Goal: Submit feedback/report problem

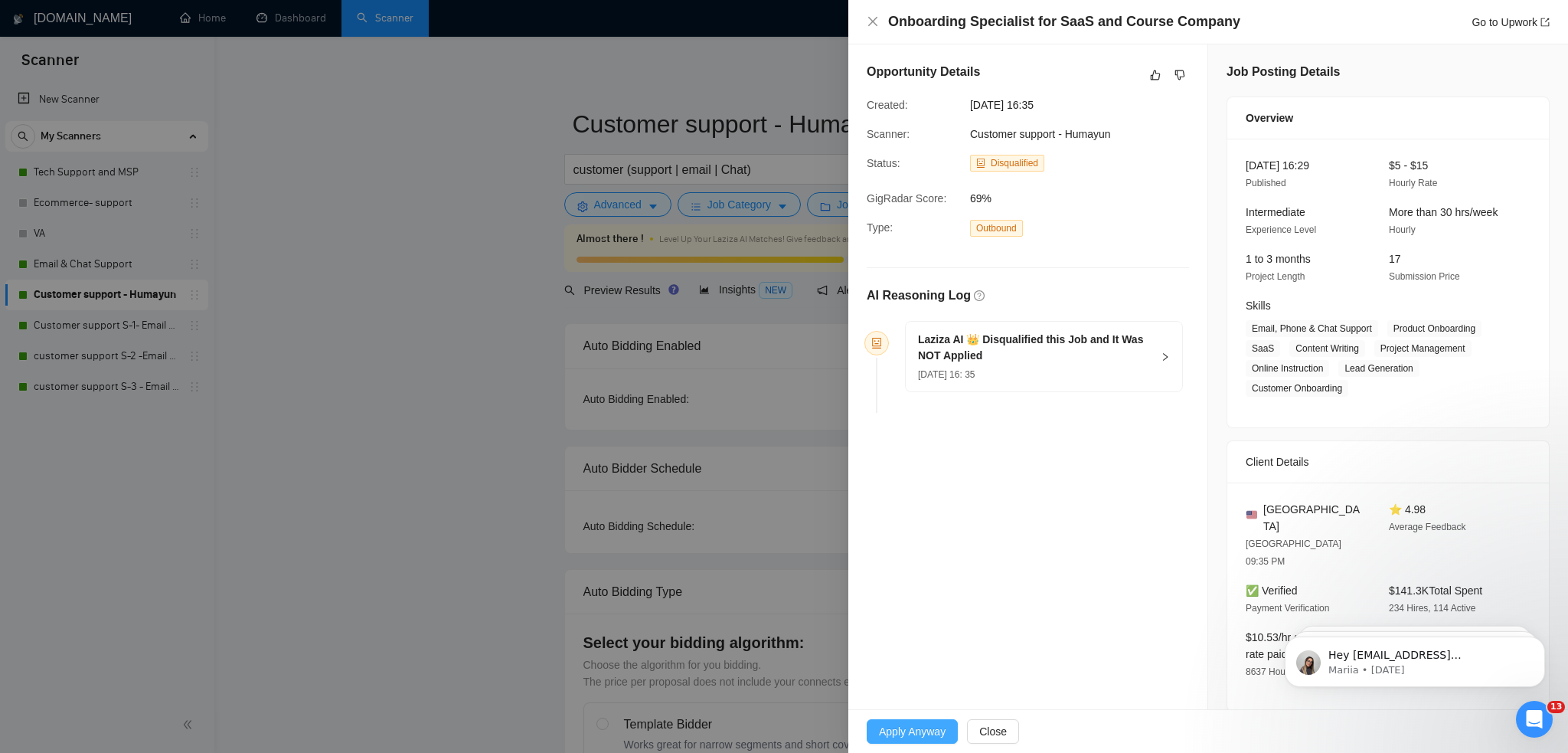
click at [925, 727] on span "Apply Anyway" at bounding box center [912, 731] width 66 height 17
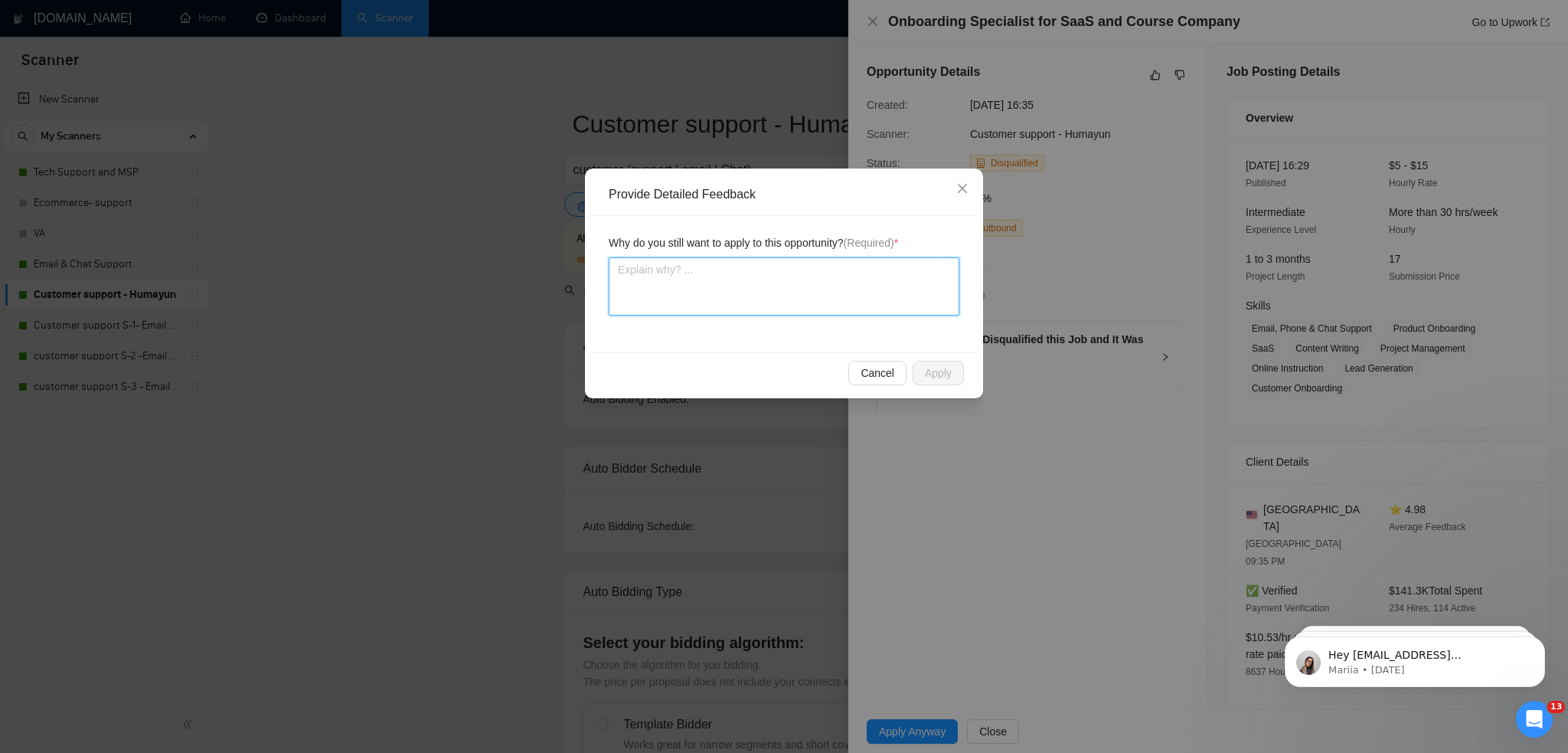
click at [716, 289] on textarea at bounding box center [783, 286] width 350 height 58
type textarea "i"
type textarea "i t"
type textarea "i th"
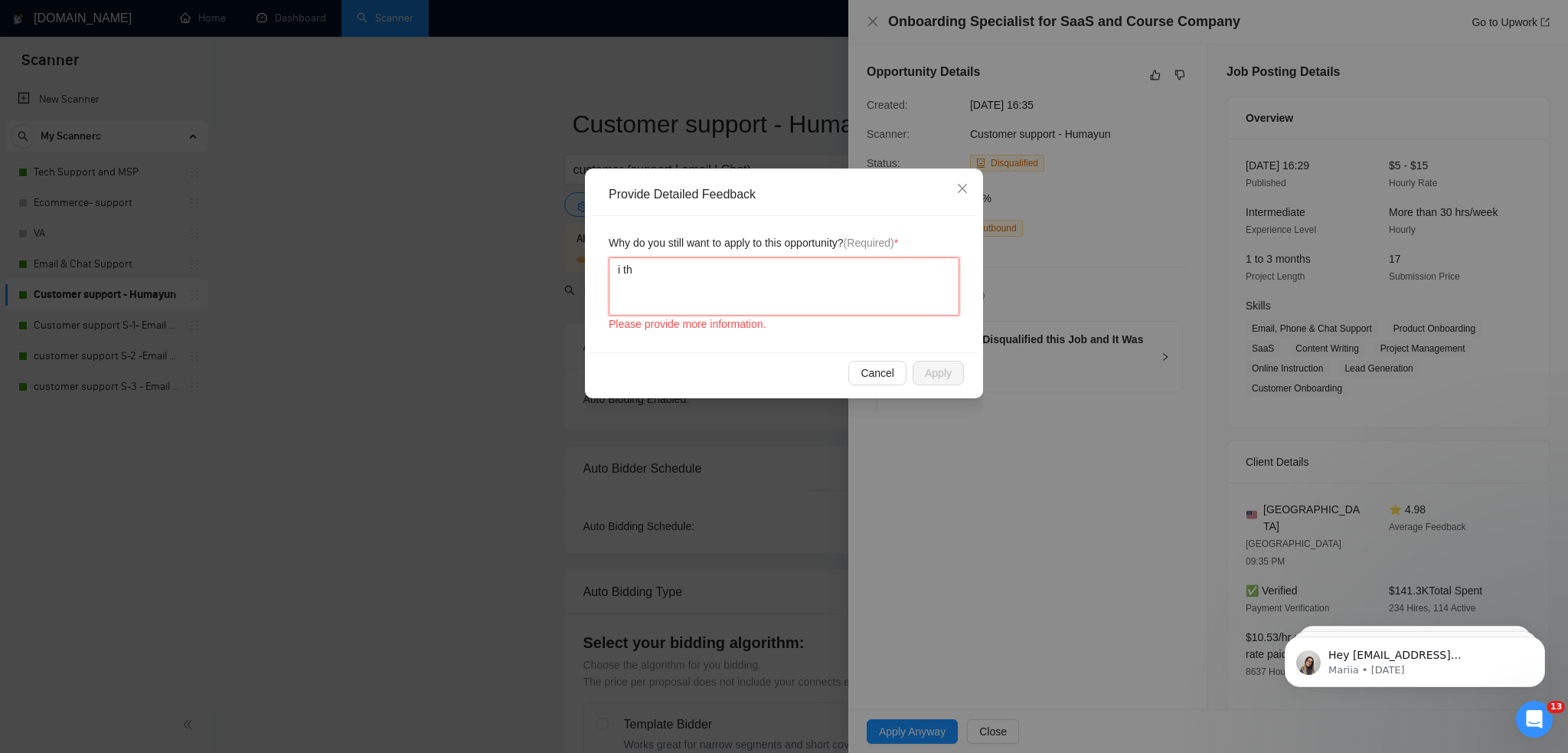
type textarea "i thi"
type textarea "i thin"
type textarea "i think"
type textarea "i think i"
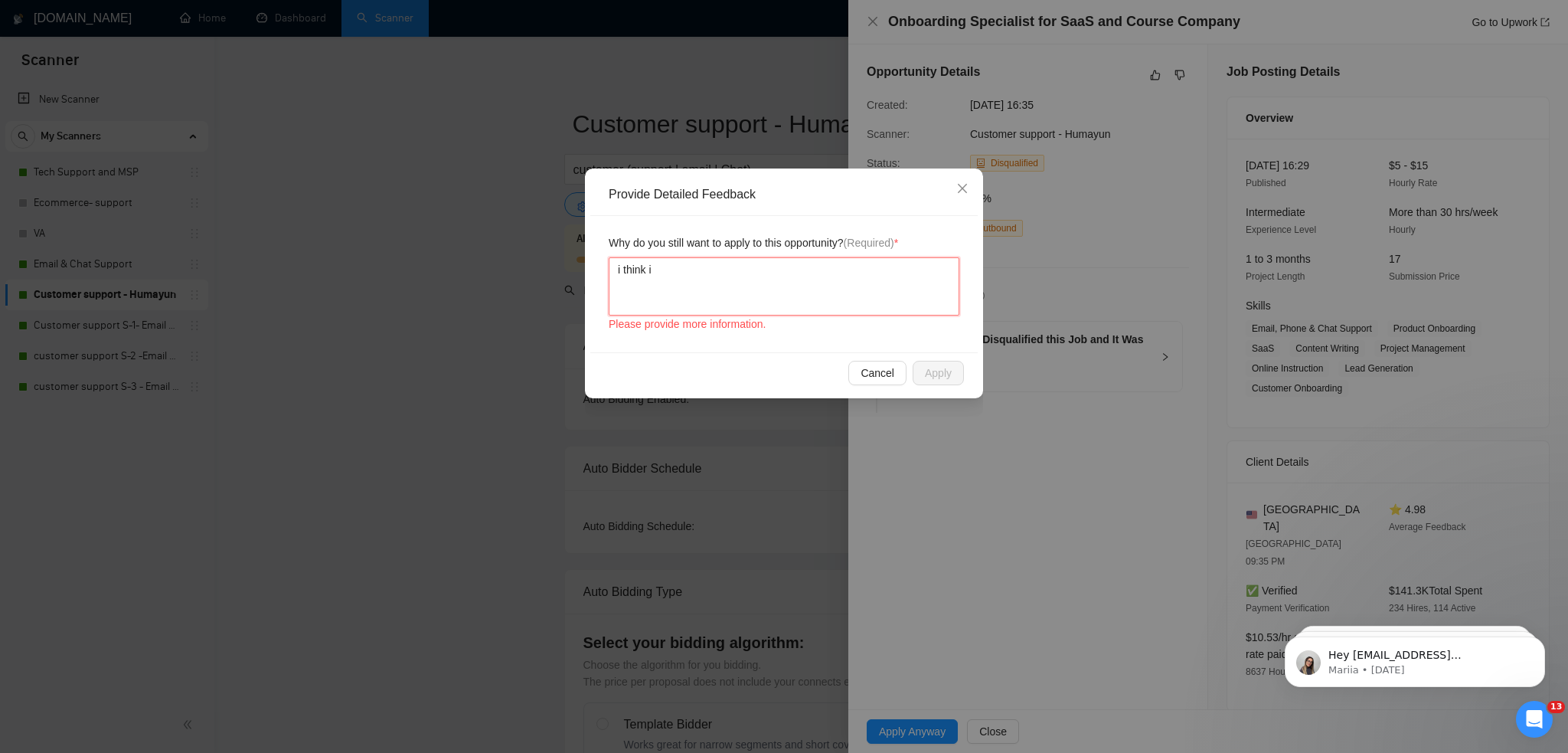
type textarea "i think it"
type textarea "i think its"
type textarea "i think its d"
type textarea "i think its do"
type textarea "i think its doa"
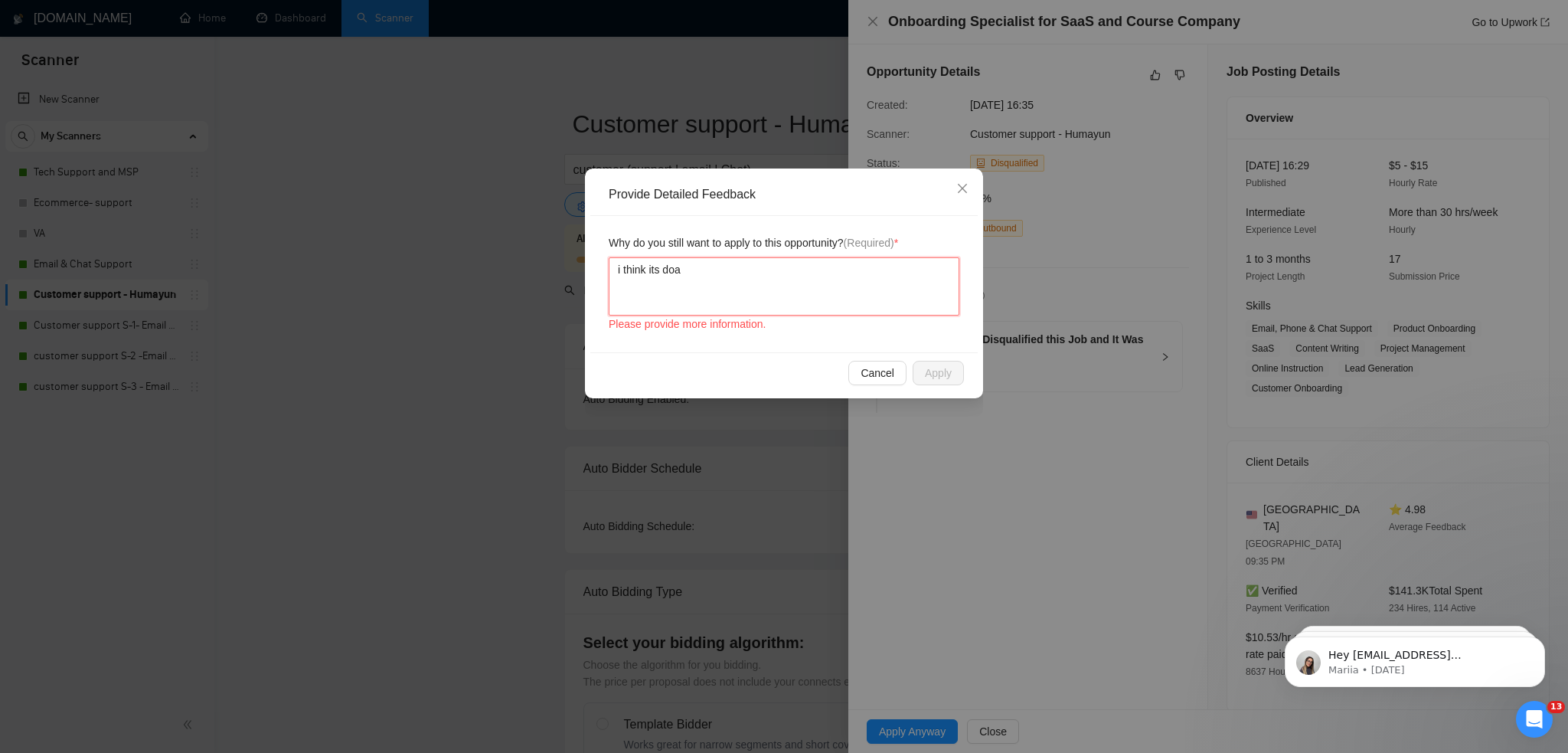
type textarea "i think its doab"
type textarea "i think its doabl"
type textarea "i think its doable"
click at [810, 275] on textarea "i think its doable" at bounding box center [783, 286] width 350 height 58
type textarea "i think its doable,"
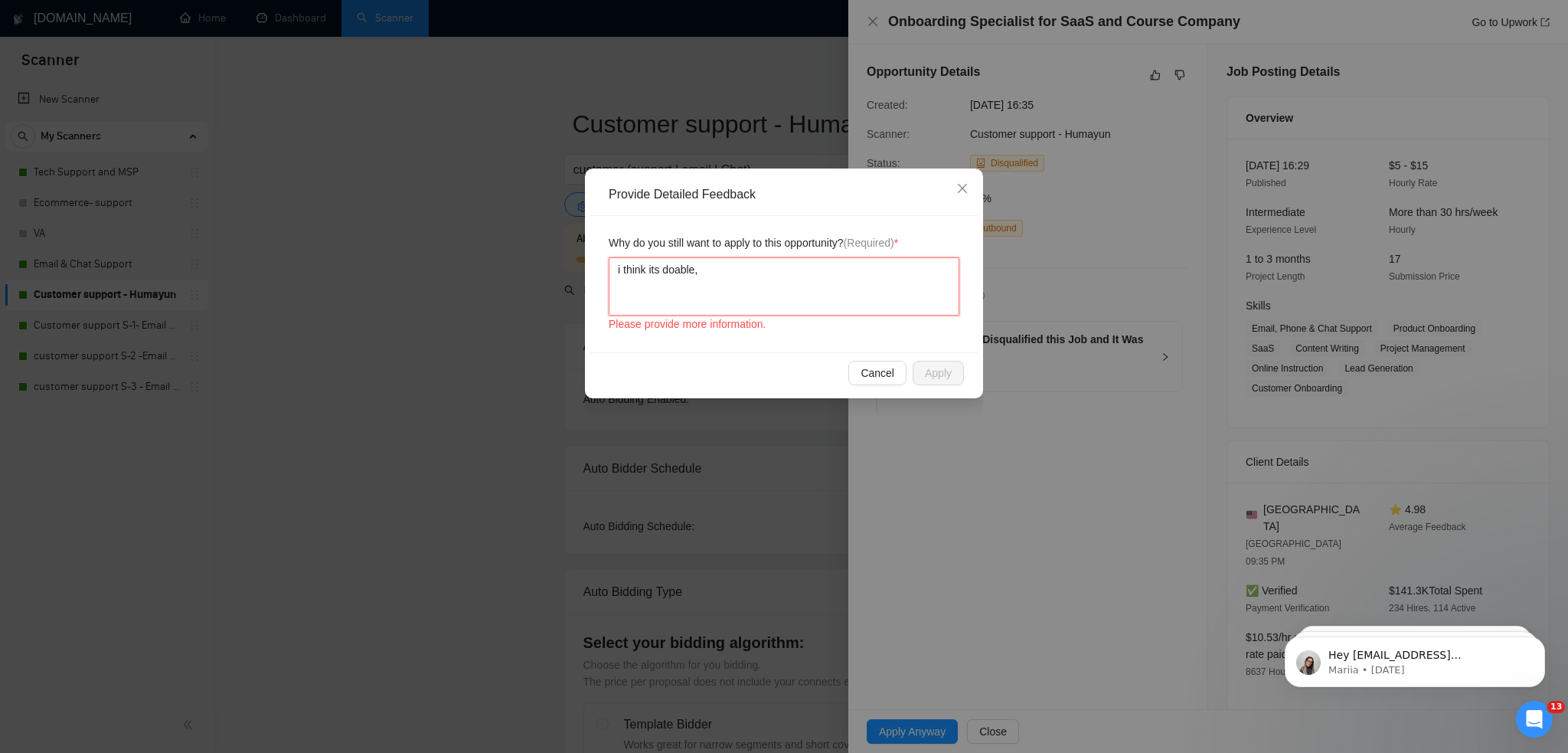
type textarea "i think its doable,"
type textarea "i think its doable, i"
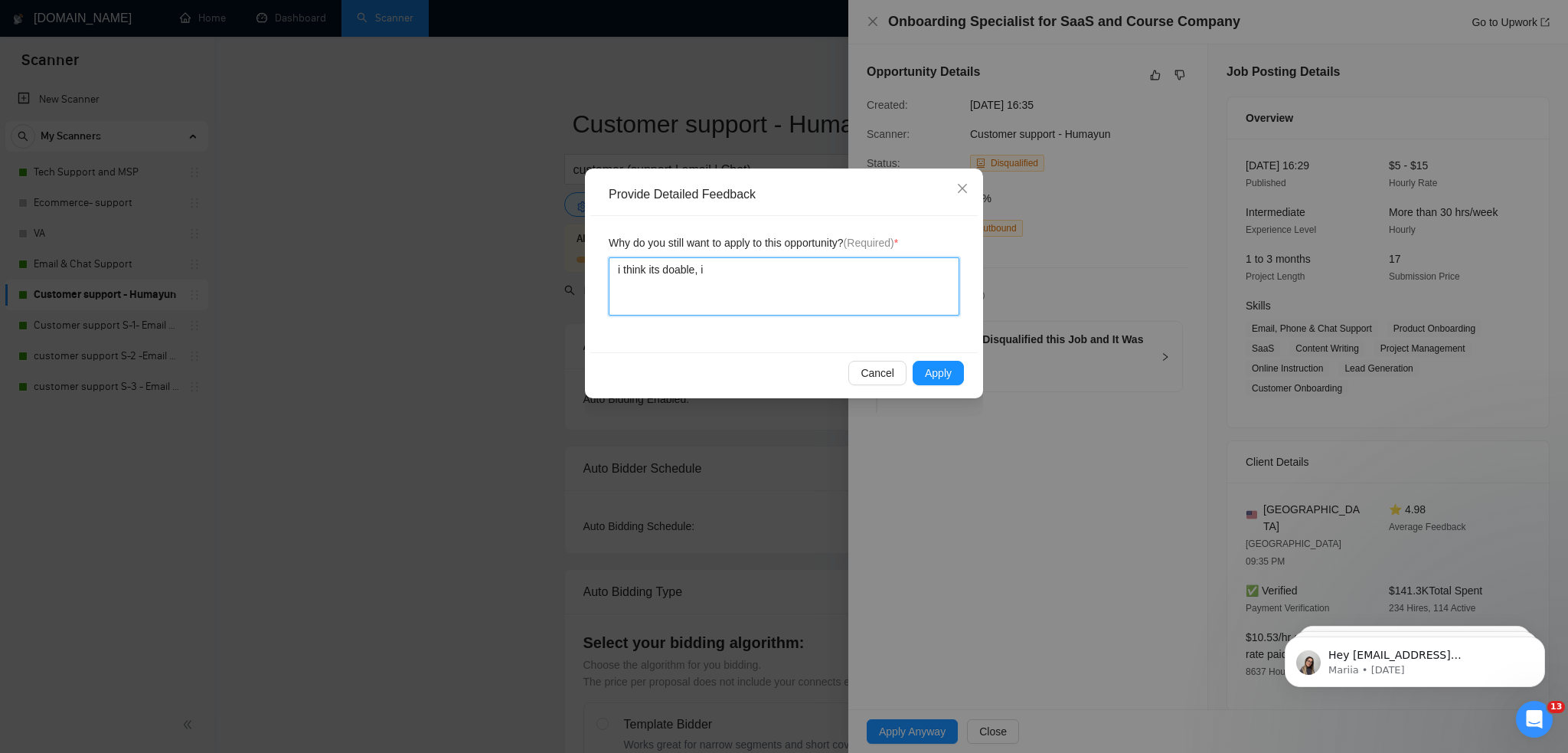
type textarea "i think its doable, i"
type textarea "i think its doable, i w"
type textarea "i think its doable, i wo"
type textarea "i think its doable, i wou"
type textarea "i think its doable, i woul"
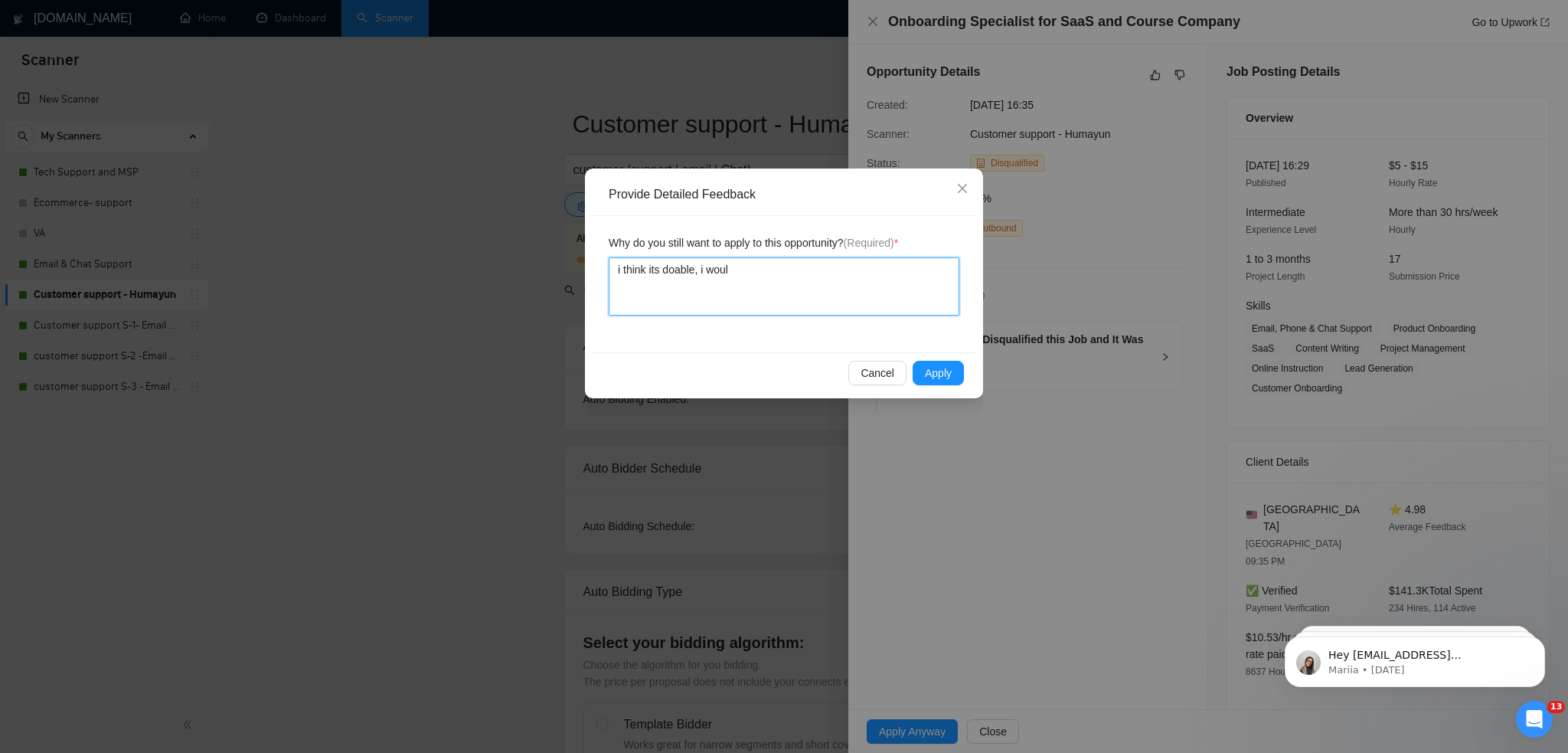
type textarea "i think its doable, i would"
type textarea "i think its doable, i would l"
type textarea "i think its doable, i would li"
type textarea "i think its doable, i would lik"
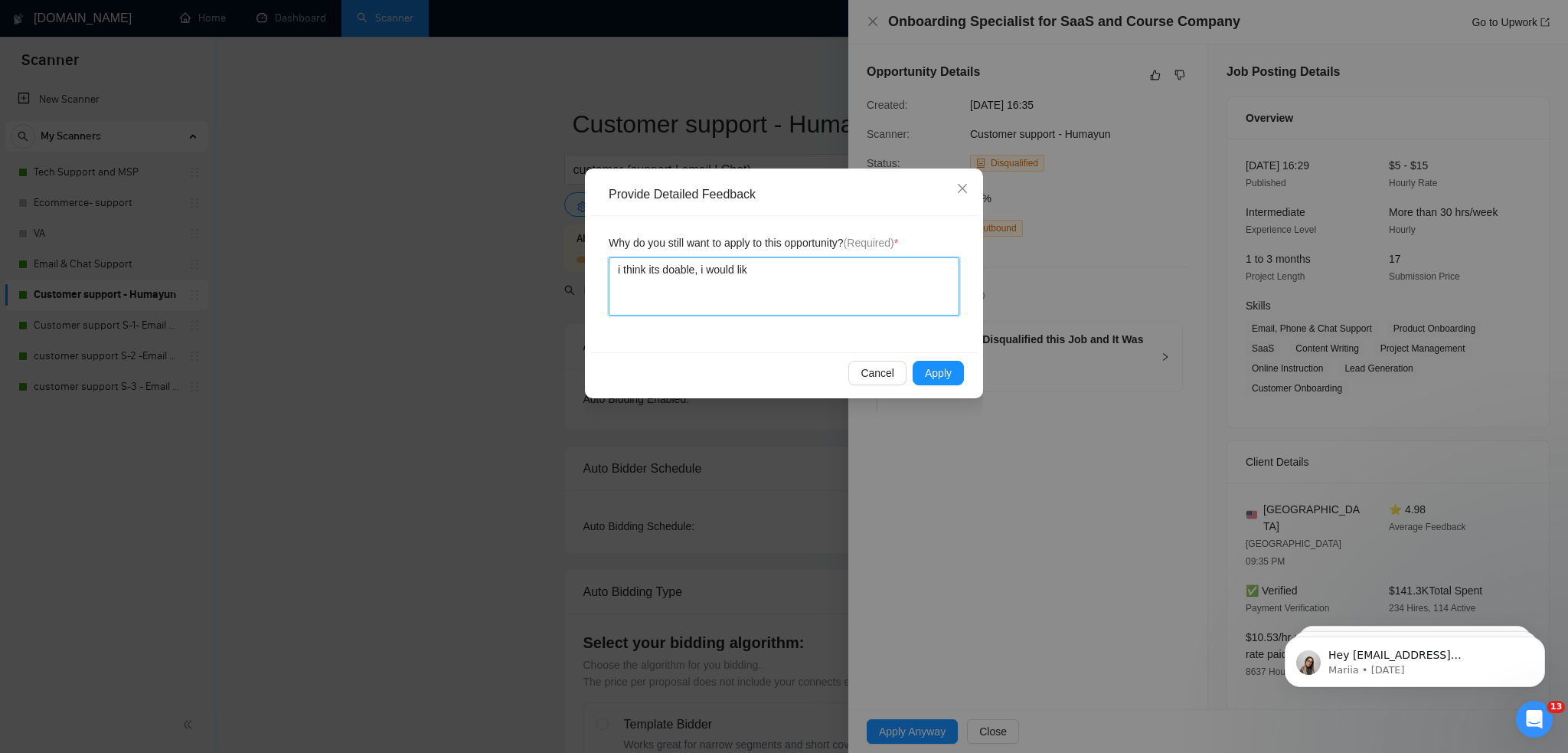
type textarea "i think its doable, i would like"
type textarea "i think its doable, i would like l"
type textarea "i think its doable, i would like"
type textarea "i think its doable, i would like t"
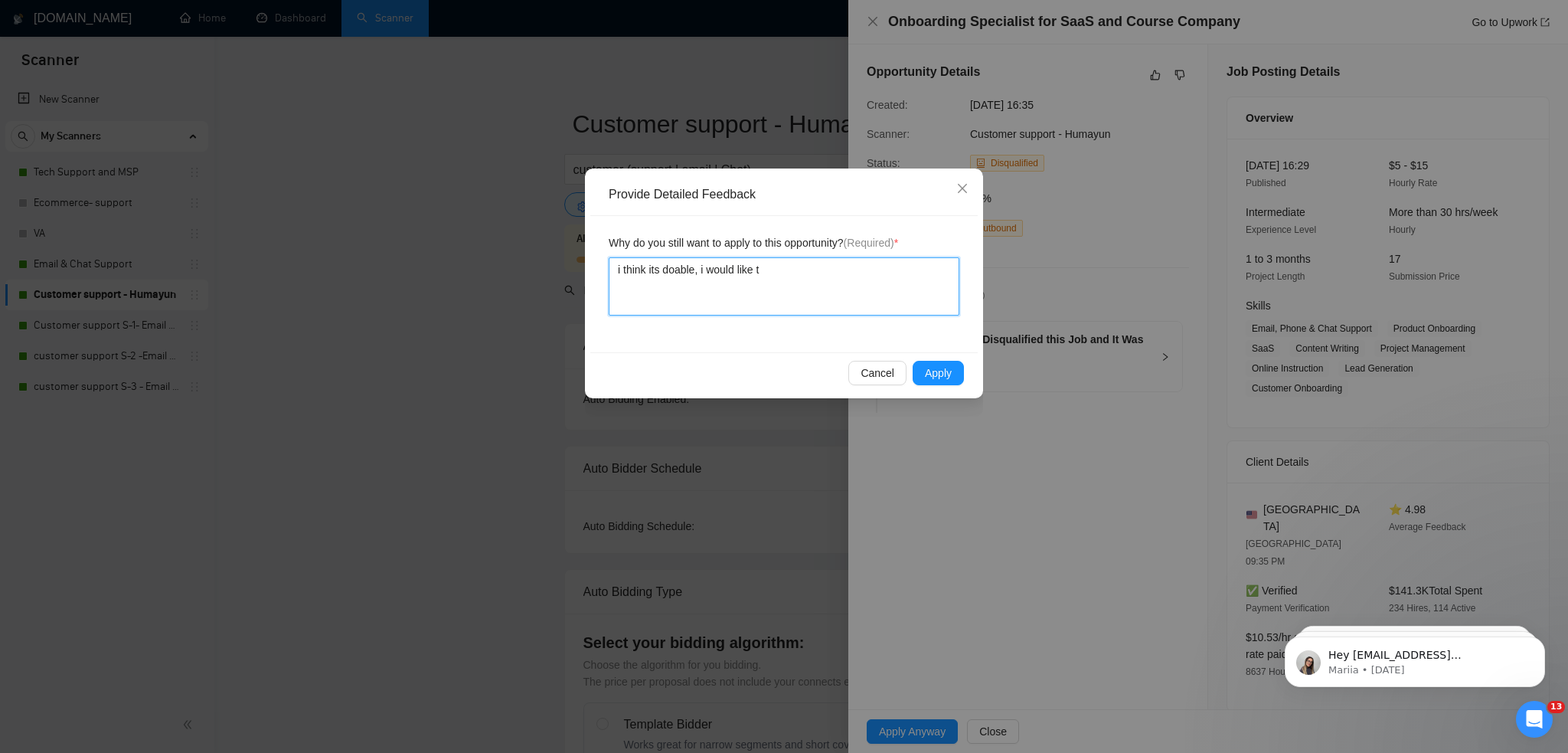
type textarea "i think its doable, i would like to"
type textarea "i think its doable, i would like to t"
type textarea "i think its doable, i would like to tr"
type textarea "i think its doable, i would like to try"
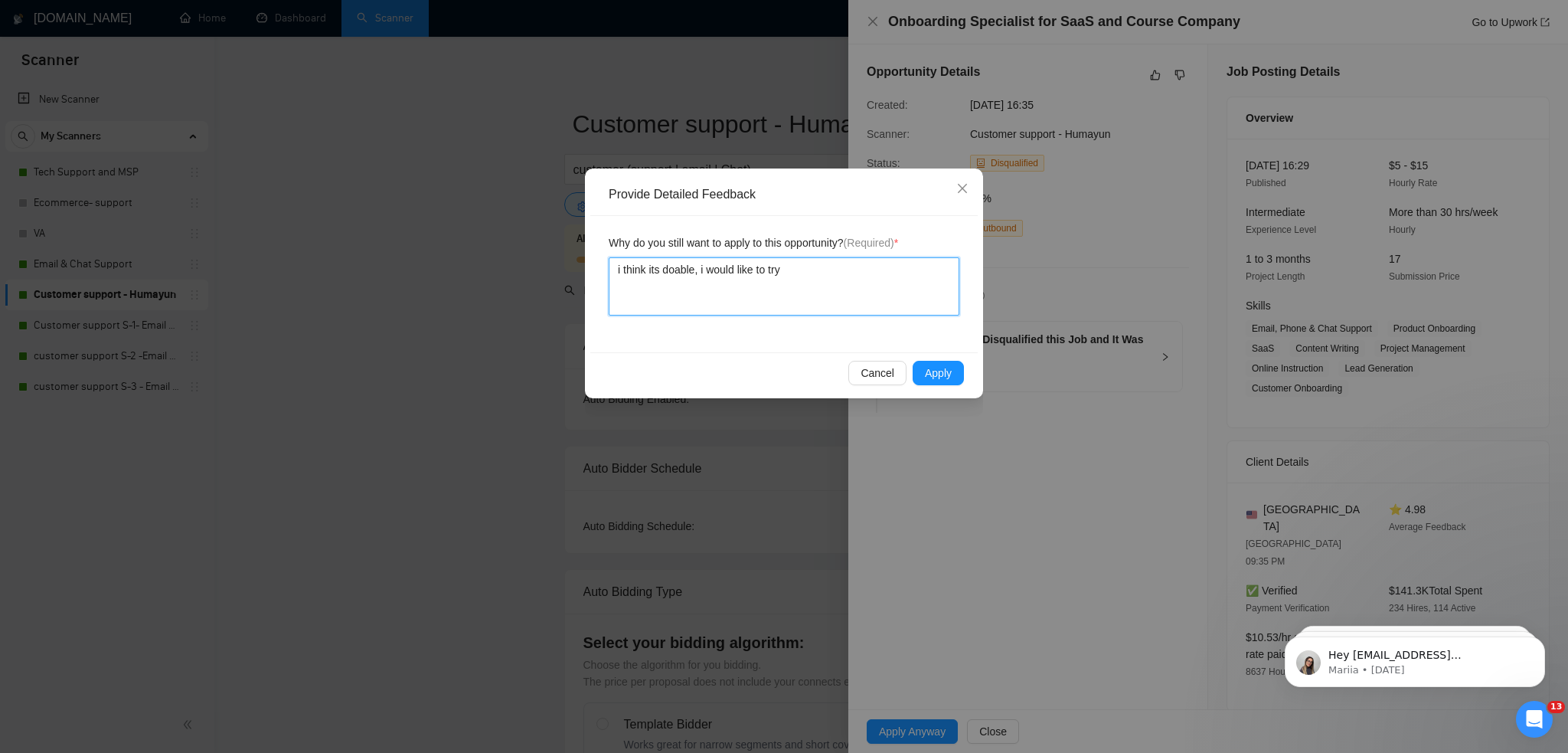
click at [818, 283] on textarea "i think its doable, i would like to try" at bounding box center [783, 286] width 350 height 58
type textarea "i think its doable, i would like to try"
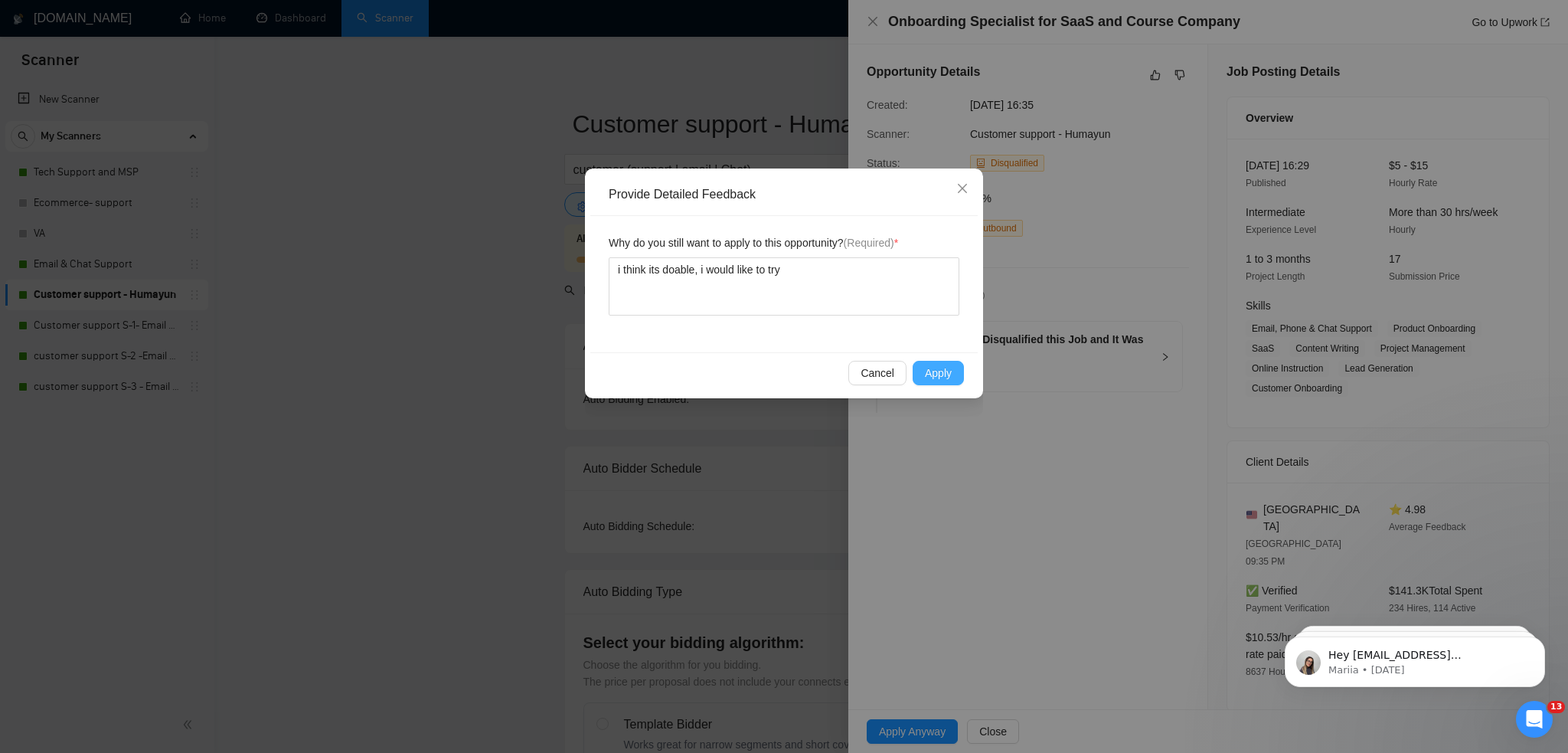
click at [942, 363] on button "Apply" at bounding box center [938, 373] width 51 height 25
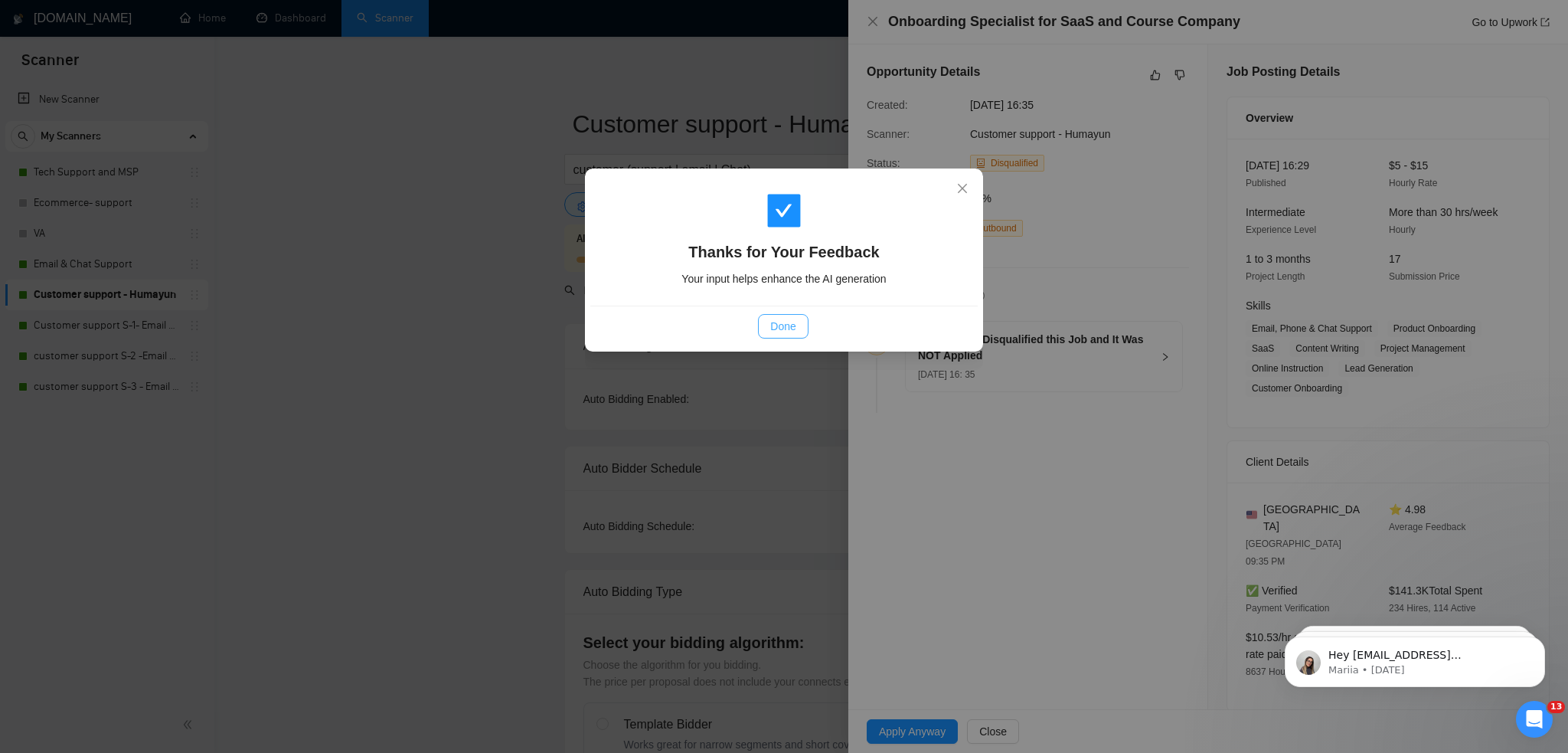
click at [776, 327] on span "Done" at bounding box center [783, 326] width 26 height 17
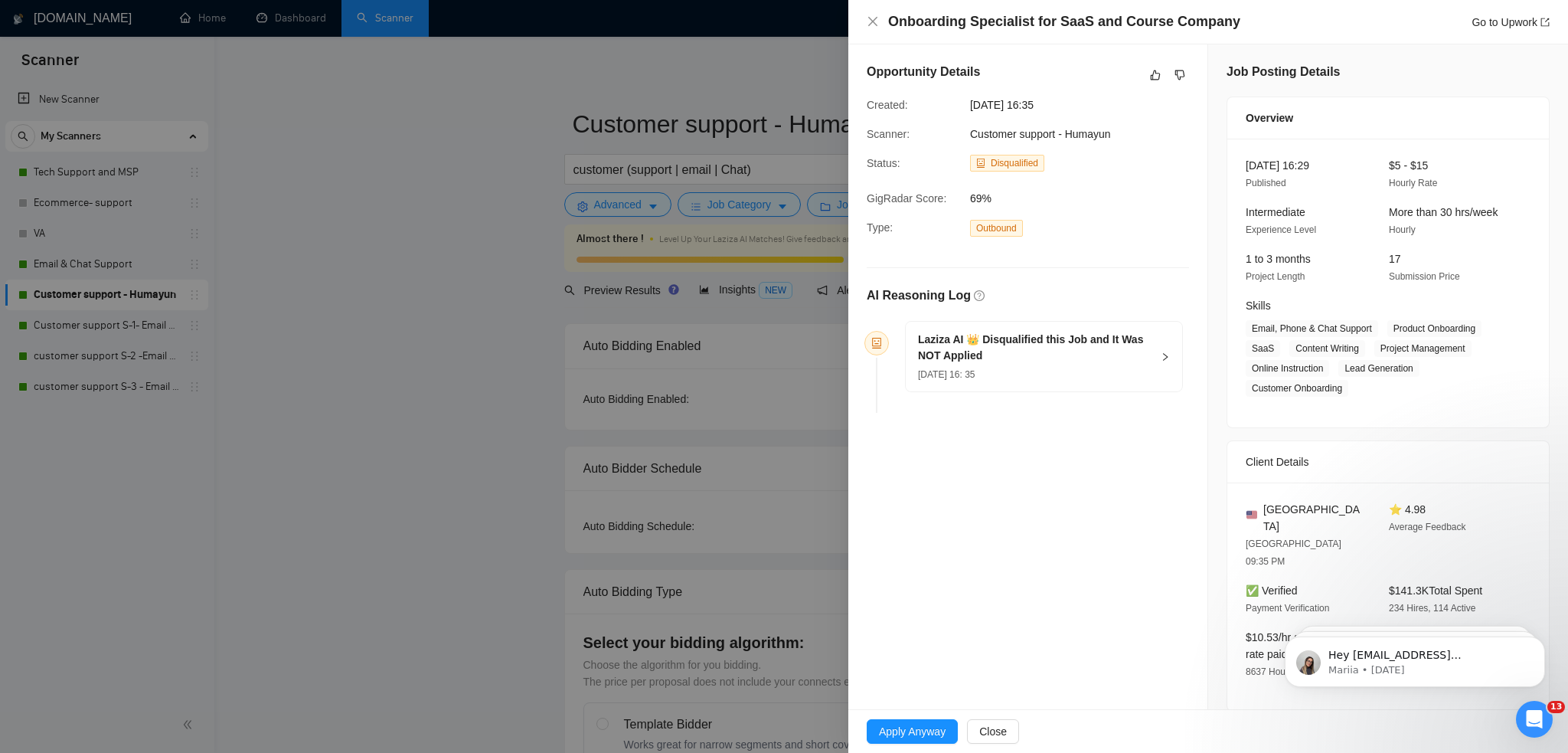
click at [1120, 355] on h5 "Laziza AI 👑 Disqualified this Job and It Was NOT Applied" at bounding box center [1035, 347] width 233 height 32
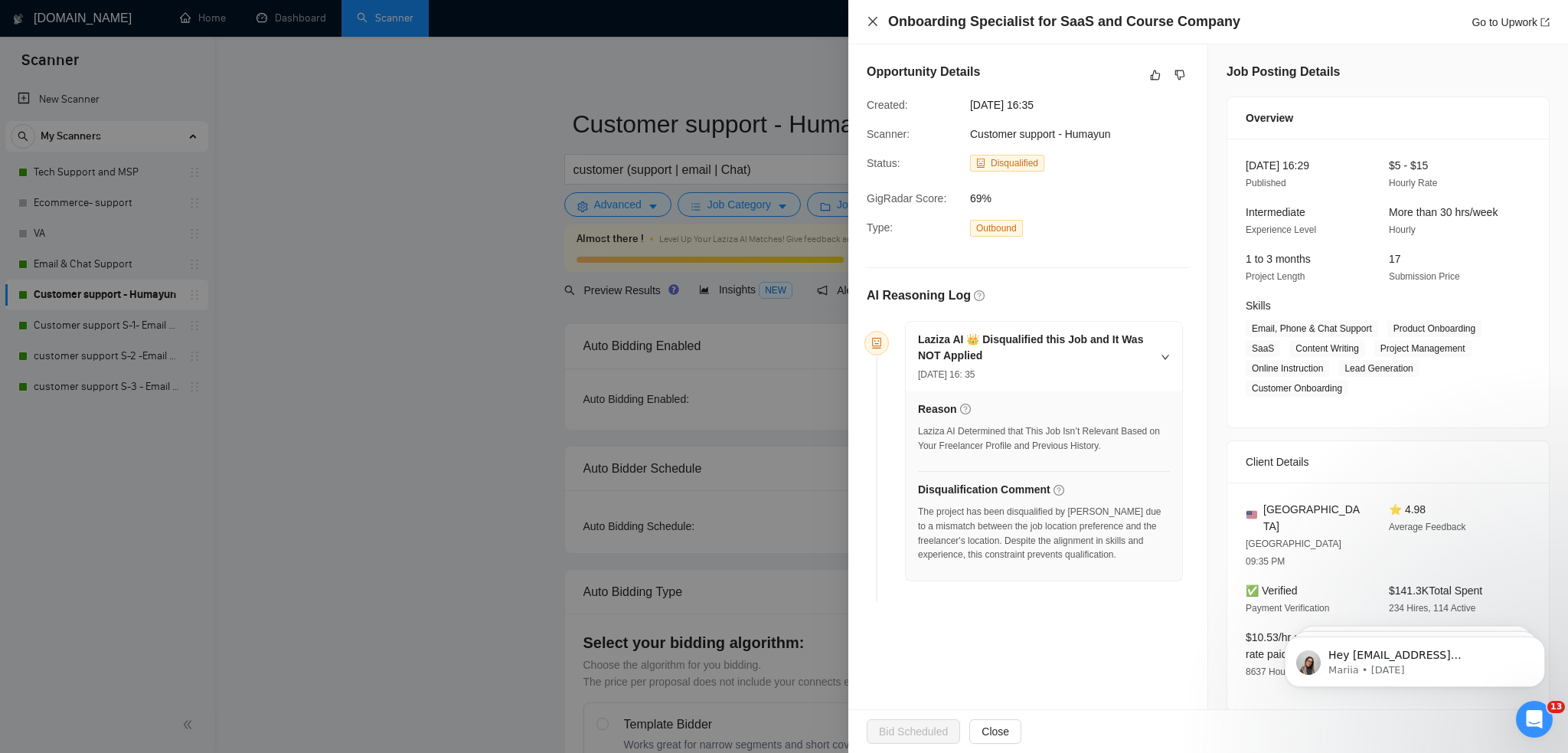
drag, startPoint x: 873, startPoint y: 26, endPoint x: 876, endPoint y: 84, distance: 58.1
click at [873, 26] on icon "close" at bounding box center [873, 21] width 12 height 12
